Goal: Find specific page/section: Find specific page/section

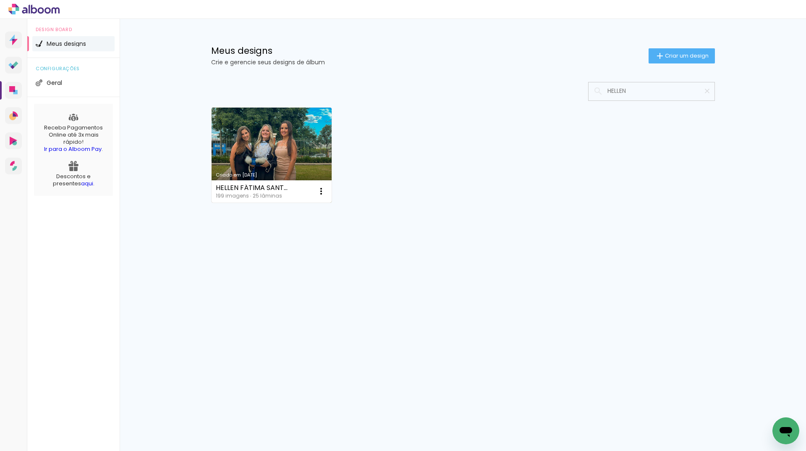
type input "HELLEN"
type paper-input "HELLEN"
click at [291, 132] on link "Criado em [DATE]" at bounding box center [272, 155] width 121 height 95
